Goal: Navigation & Orientation: Find specific page/section

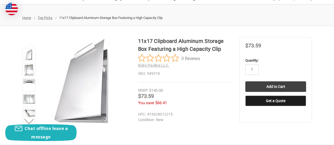
scroll to position [58, 0]
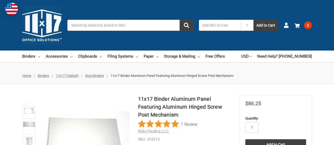
click at [70, 75] on span "11x17 (Tabloid)" at bounding box center [67, 76] width 23 height 4
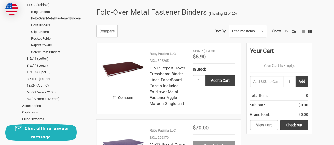
scroll to position [125, 0]
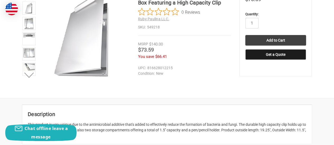
scroll to position [109, 0]
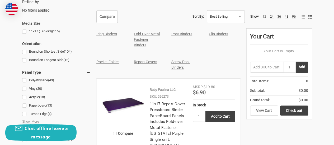
scroll to position [249, 0]
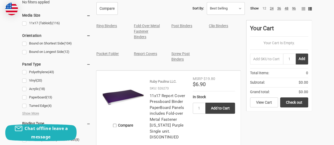
click at [183, 25] on link "Post Binders" at bounding box center [181, 26] width 21 height 4
